Goal: Task Accomplishment & Management: Manage account settings

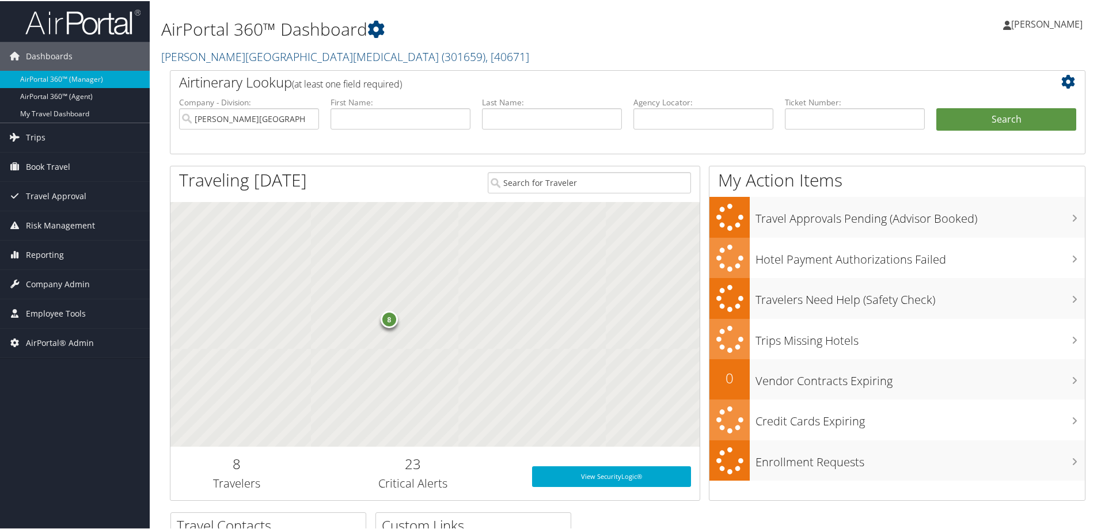
click at [533, 51] on h2 "[PERSON_NAME][GEOGRAPHIC_DATA][MEDICAL_DATA] ( 301659 ) , [ 40671 ]" at bounding box center [472, 55] width 622 height 20
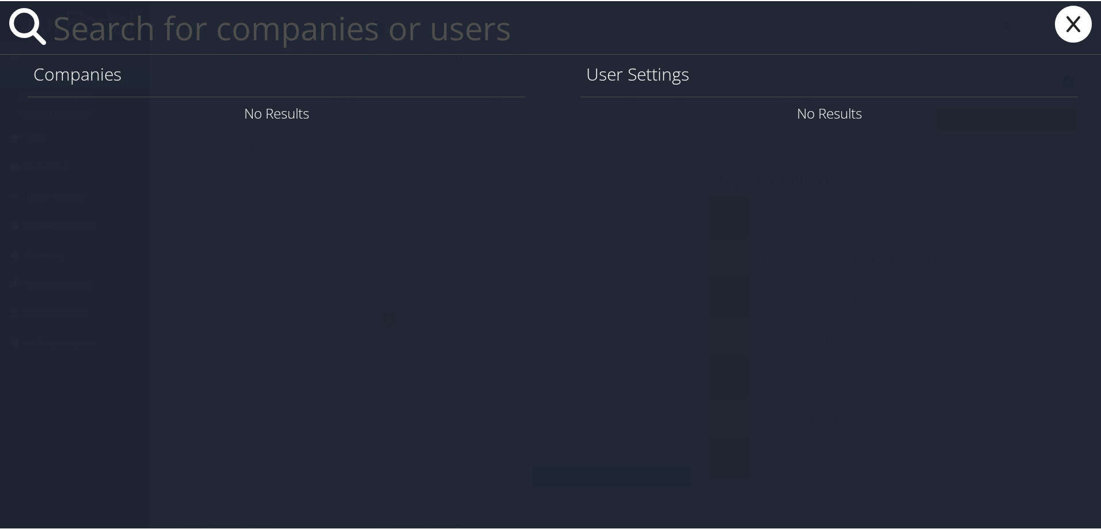
paste input "mackereth"
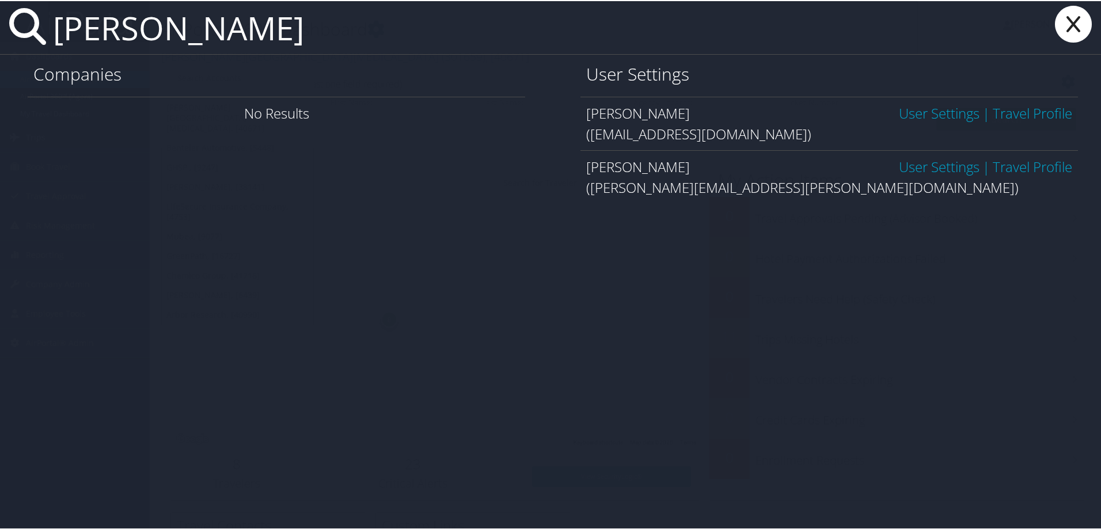
type input "mackereth"
click at [910, 113] on link "User Settings" at bounding box center [939, 112] width 81 height 19
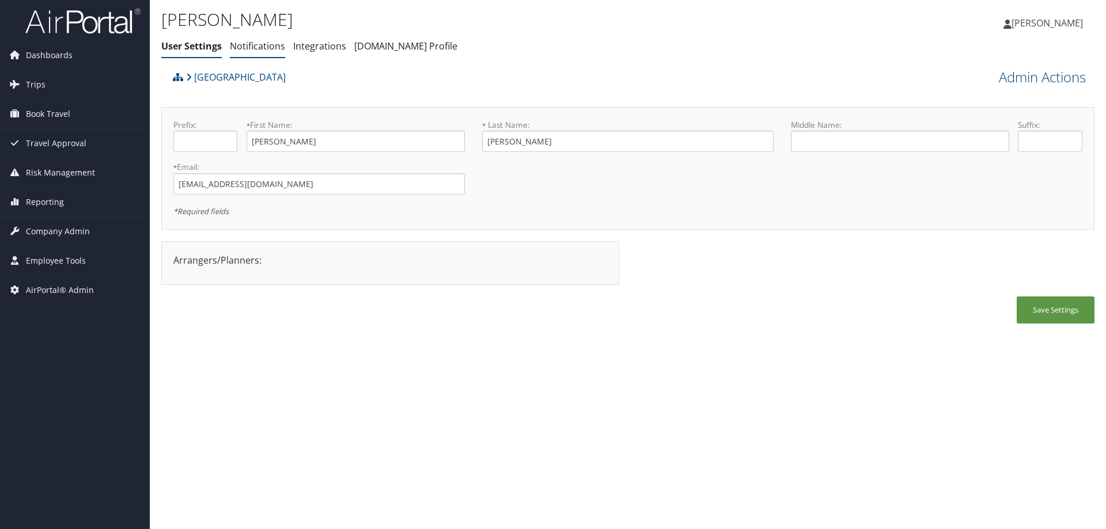
click at [250, 43] on link "Notifications" at bounding box center [257, 46] width 55 height 13
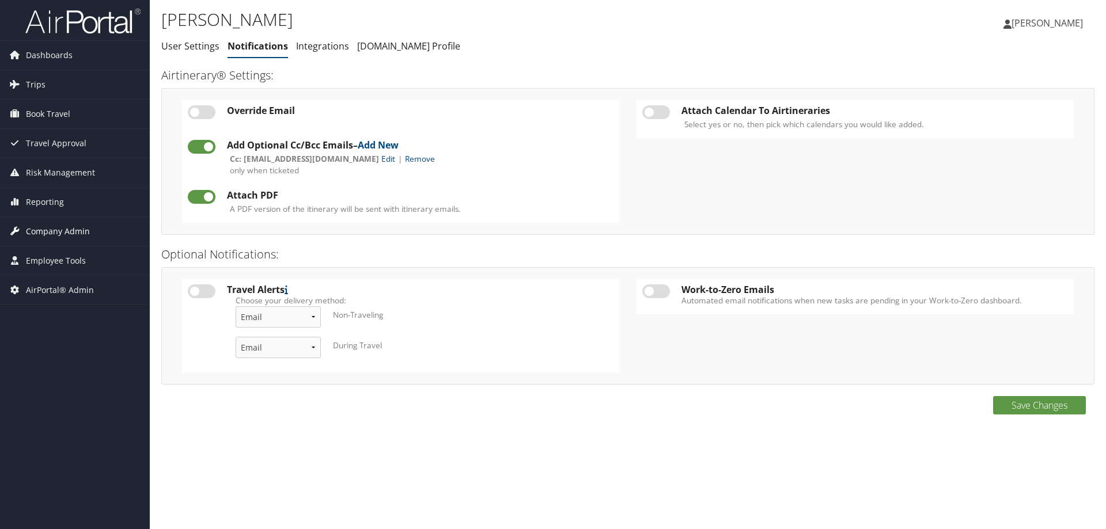
click at [42, 234] on span "Company Admin" at bounding box center [58, 231] width 64 height 29
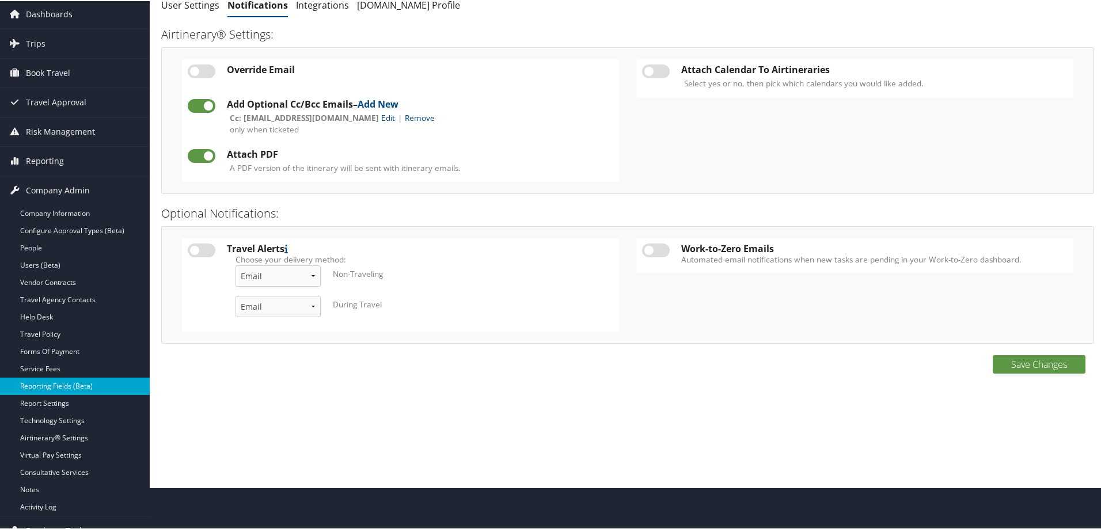
scroll to position [77, 0]
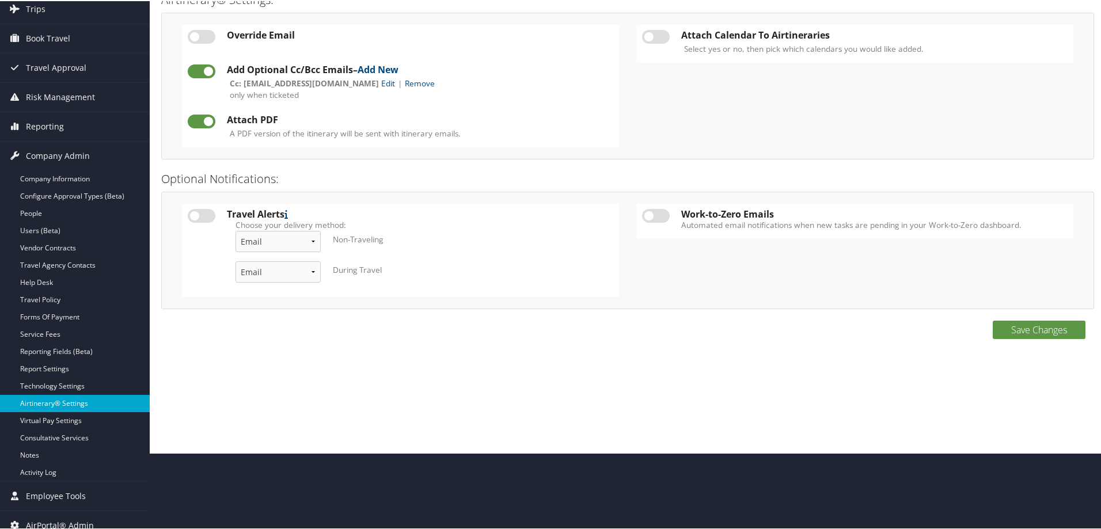
click at [51, 403] on link "Airtinerary® Settings" at bounding box center [75, 402] width 150 height 17
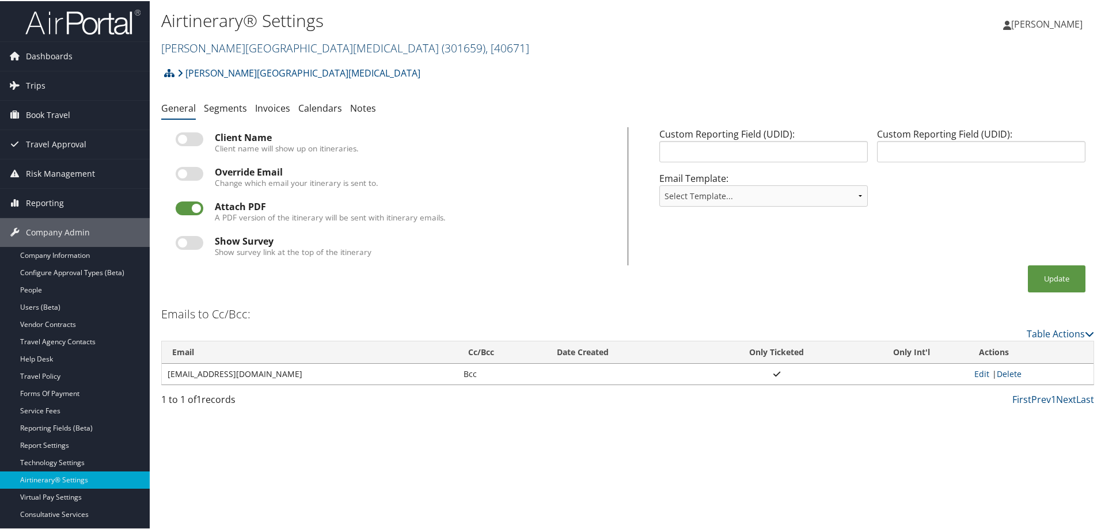
click at [208, 43] on link "Fred Hutchinson Cancer Center ( 301659 ) , [ 40671 ]" at bounding box center [345, 47] width 368 height 16
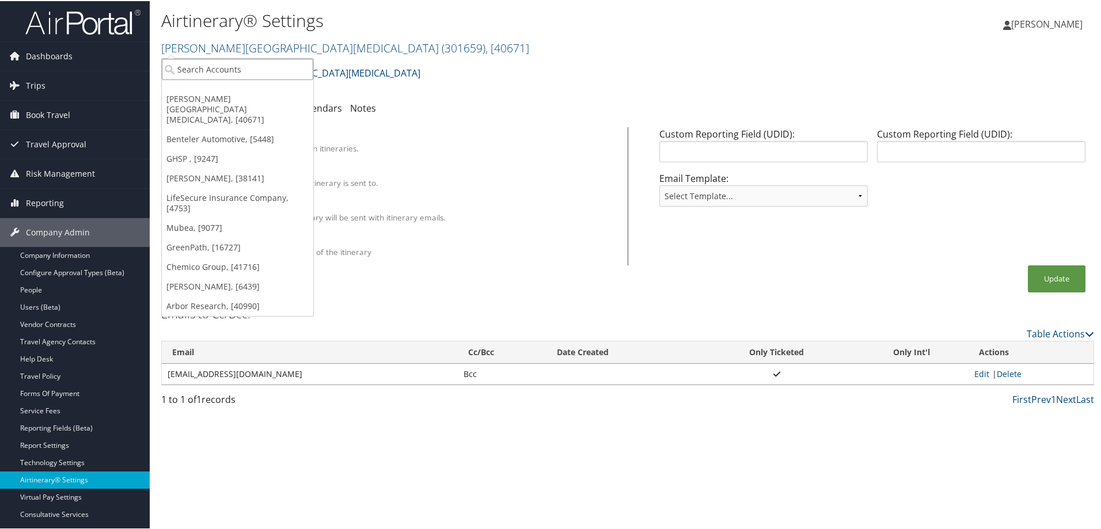
click at [210, 65] on input "search" at bounding box center [237, 68] width 151 height 21
type input "rimini"
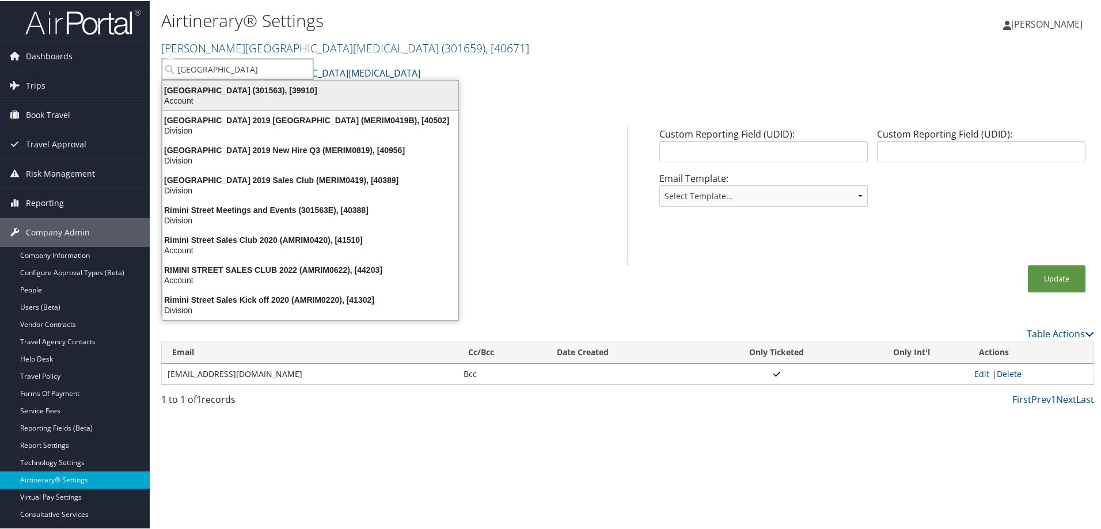
click at [214, 90] on div "Rimini Street (301563), [39910]" at bounding box center [310, 89] width 310 height 10
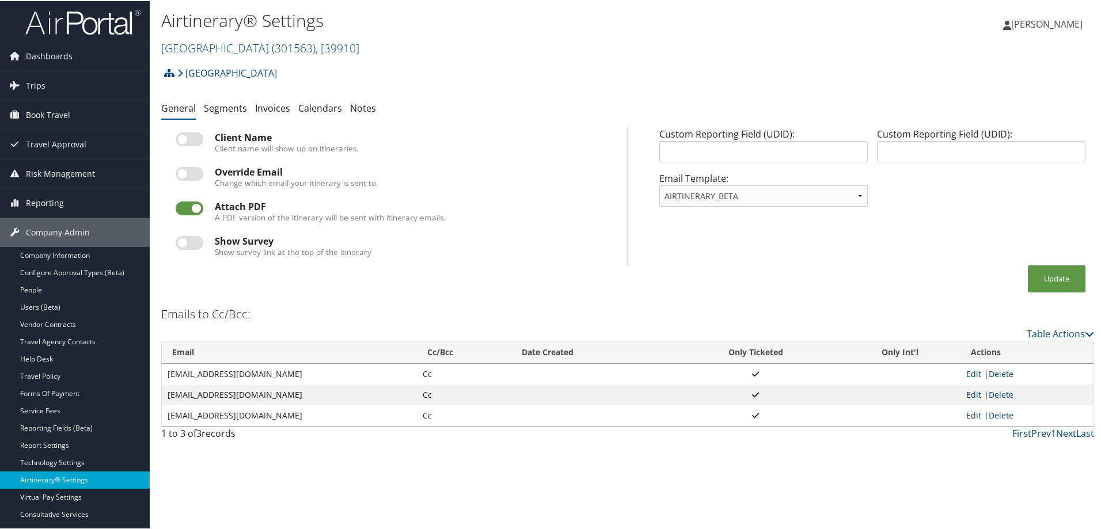
click at [973, 416] on link "Edit" at bounding box center [973, 414] width 15 height 11
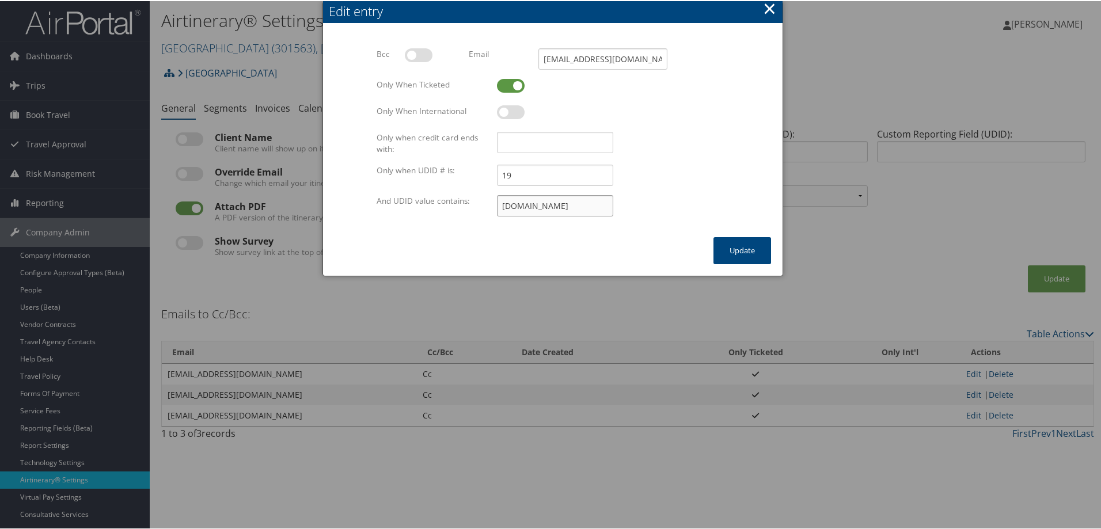
scroll to position [0, 33]
drag, startPoint x: 501, startPoint y: 206, endPoint x: 651, endPoint y: 204, distance: 150.3
click at [651, 204] on div "[DOMAIN_NAME]" at bounding box center [613, 204] width 232 height 21
click at [768, 6] on button "×" at bounding box center [769, 7] width 13 height 23
